Goal: Book appointment/travel/reservation

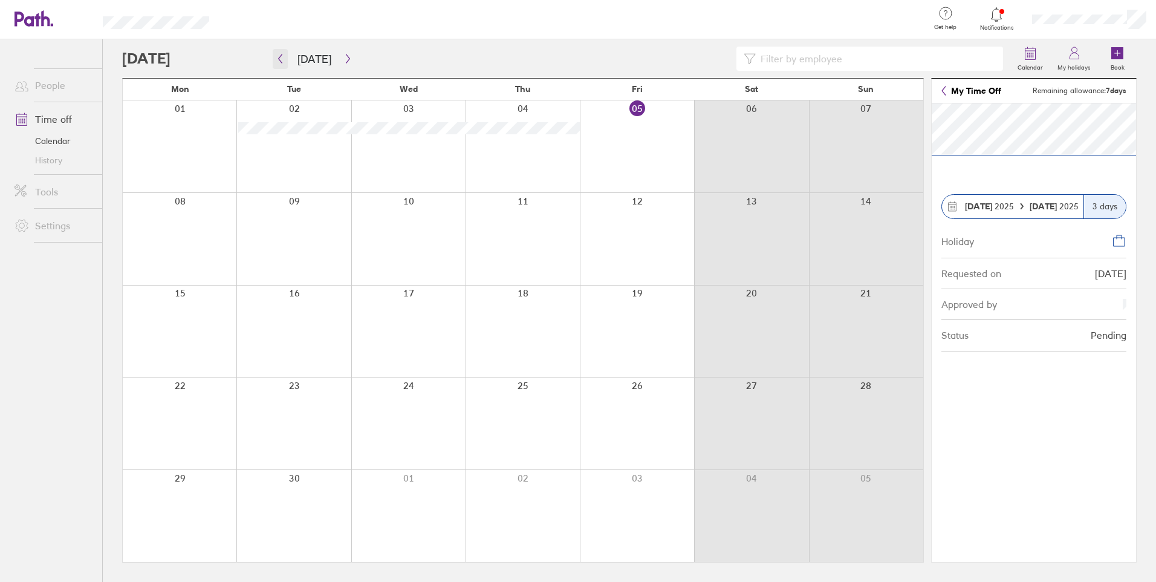
click at [282, 61] on icon "button" at bounding box center [280, 59] width 9 height 10
click at [343, 60] on icon "button" at bounding box center [347, 59] width 9 height 10
click at [1123, 62] on label "Book" at bounding box center [1117, 65] width 28 height 11
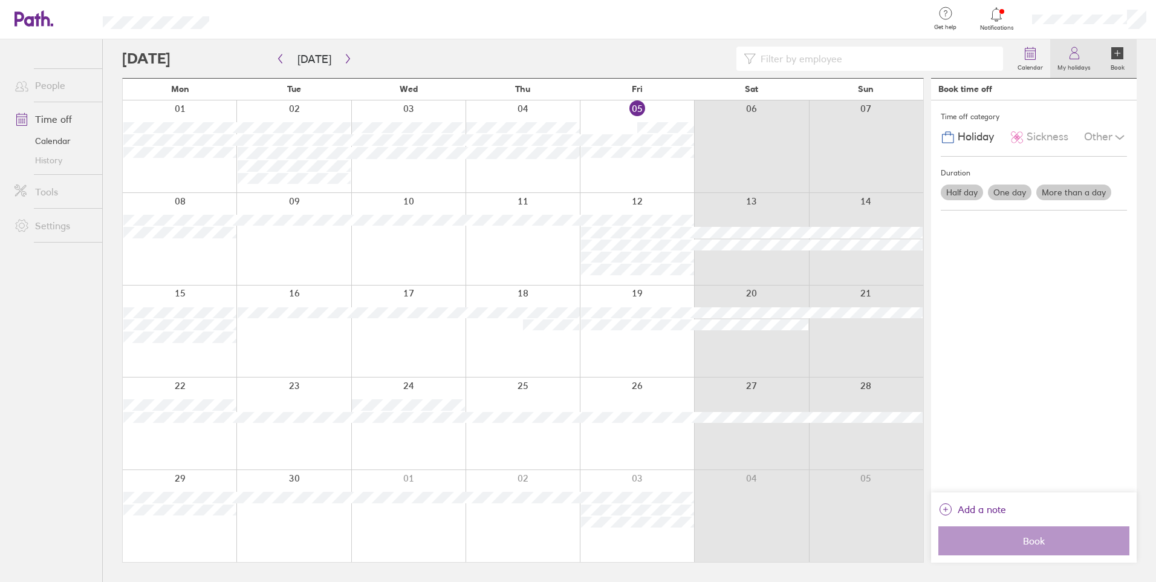
click at [1075, 65] on label "My holidays" at bounding box center [1074, 65] width 48 height 11
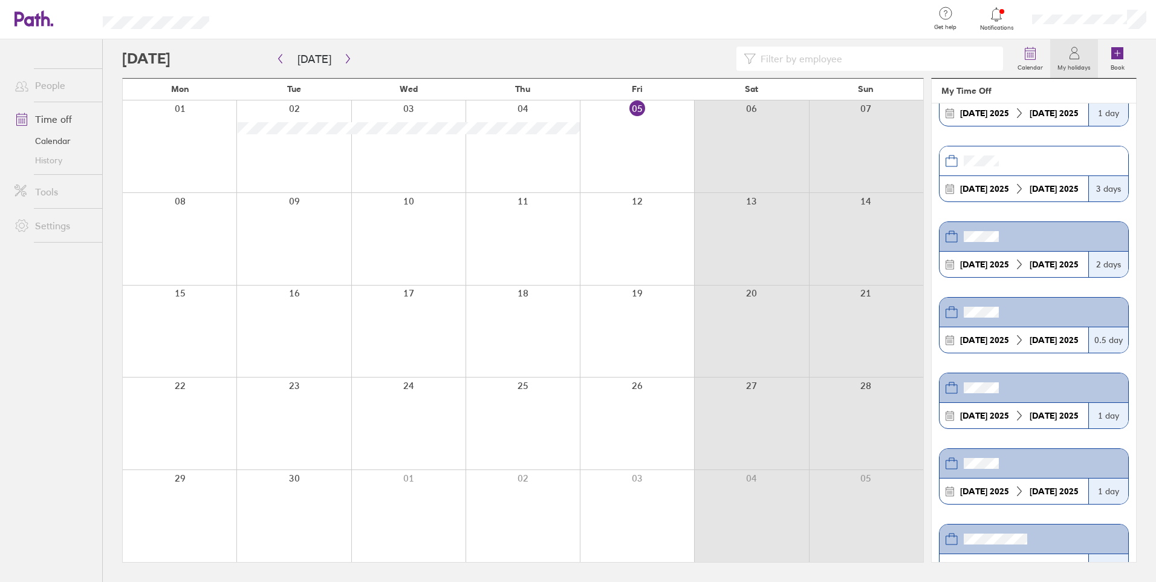
scroll to position [302, 0]
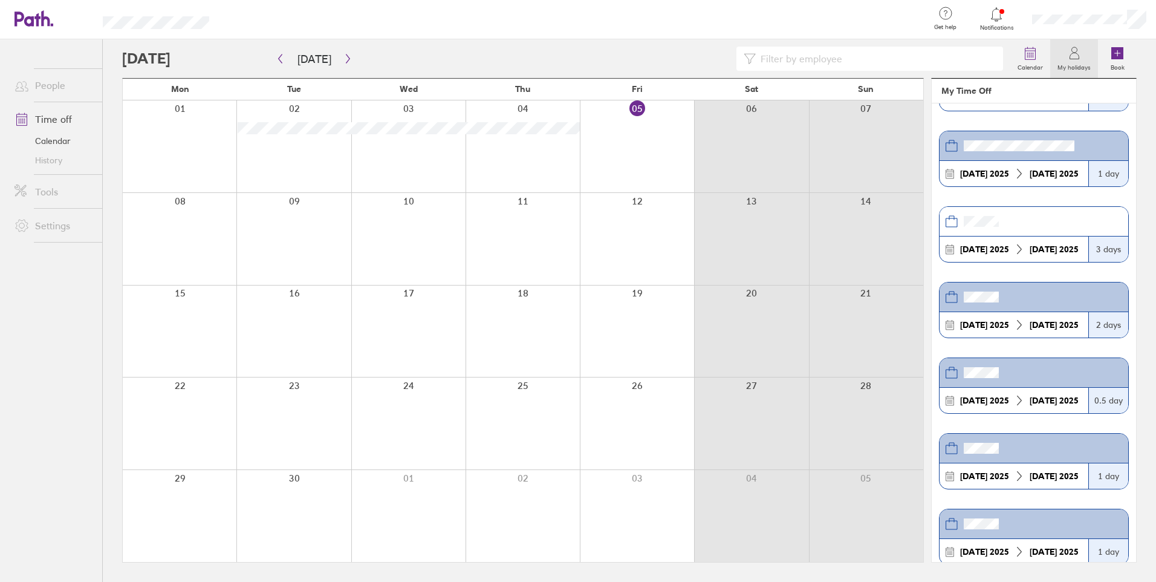
click at [1054, 215] on header at bounding box center [1033, 222] width 189 height 30
